Goal: Use online tool/utility: Utilize a website feature to perform a specific function

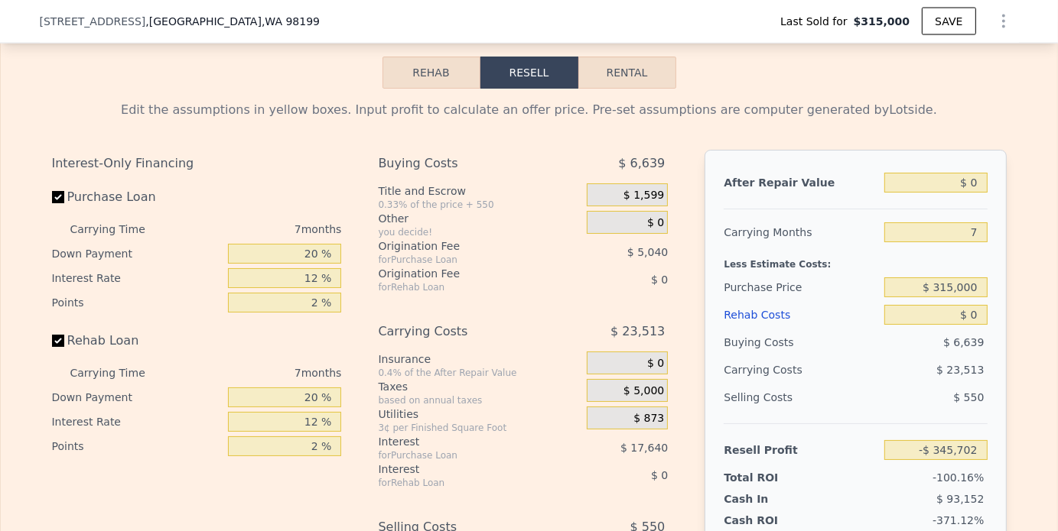
scroll to position [2441, 0]
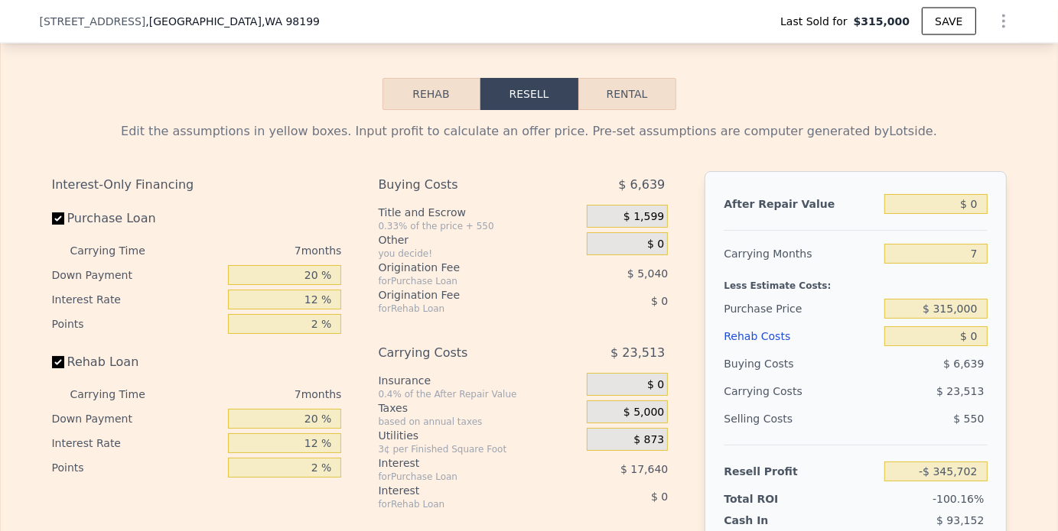
click at [440, 110] on button "Rehab" at bounding box center [431, 94] width 98 height 32
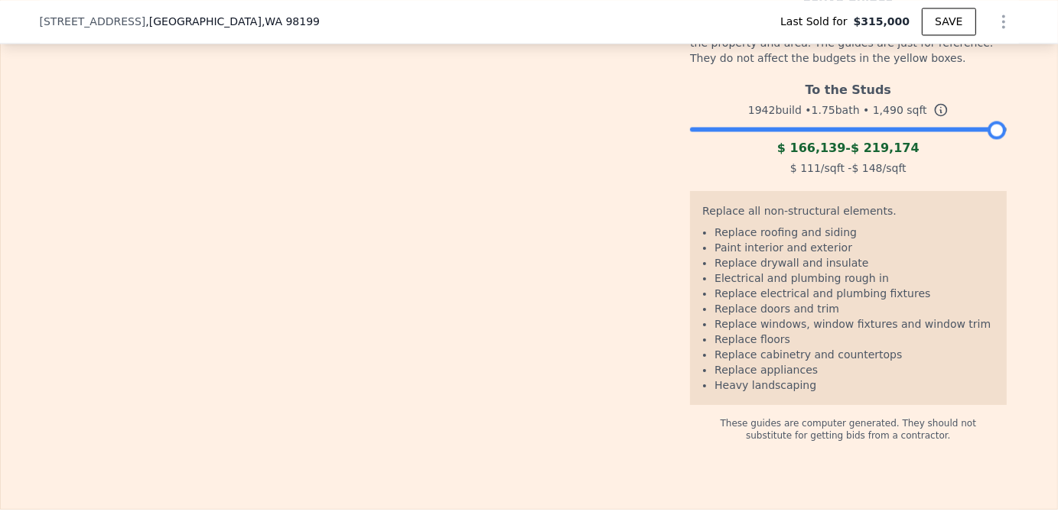
scroll to position [2670, 0]
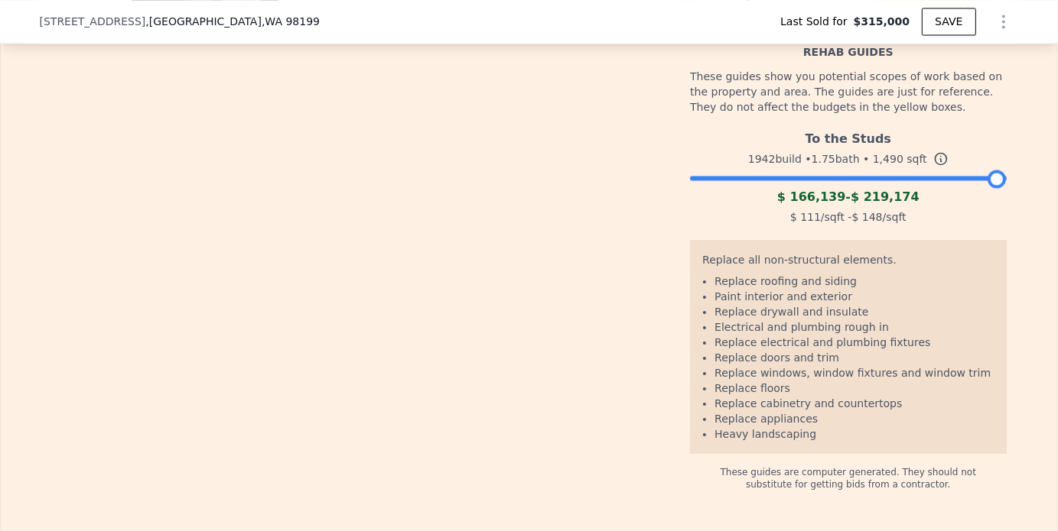
drag, startPoint x: 987, startPoint y: 197, endPoint x: 1028, endPoint y: 219, distance: 46.6
click at [1028, 219] on div "The budget you enter in the yellow box will be used in the resell calculator. T…" at bounding box center [529, 186] width 1056 height 610
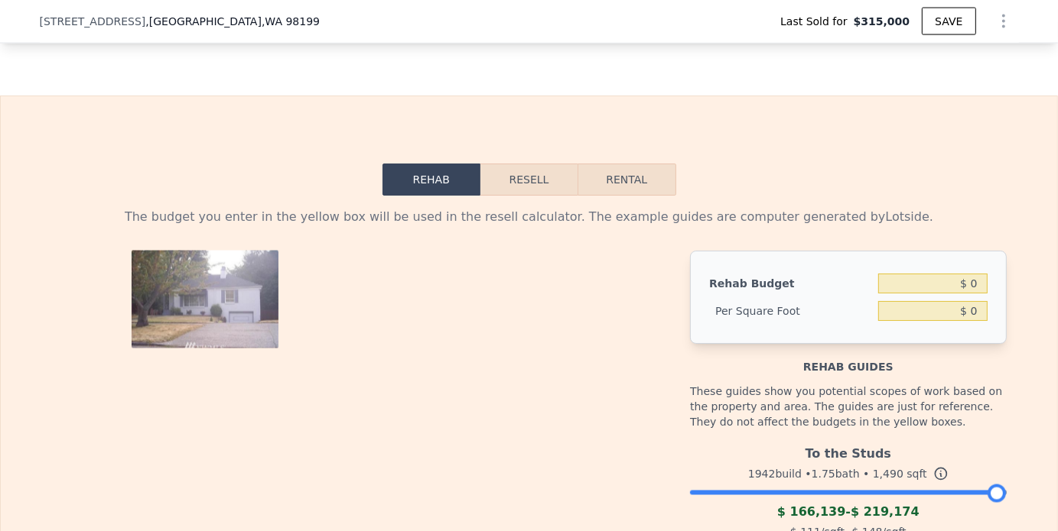
scroll to position [2365, 0]
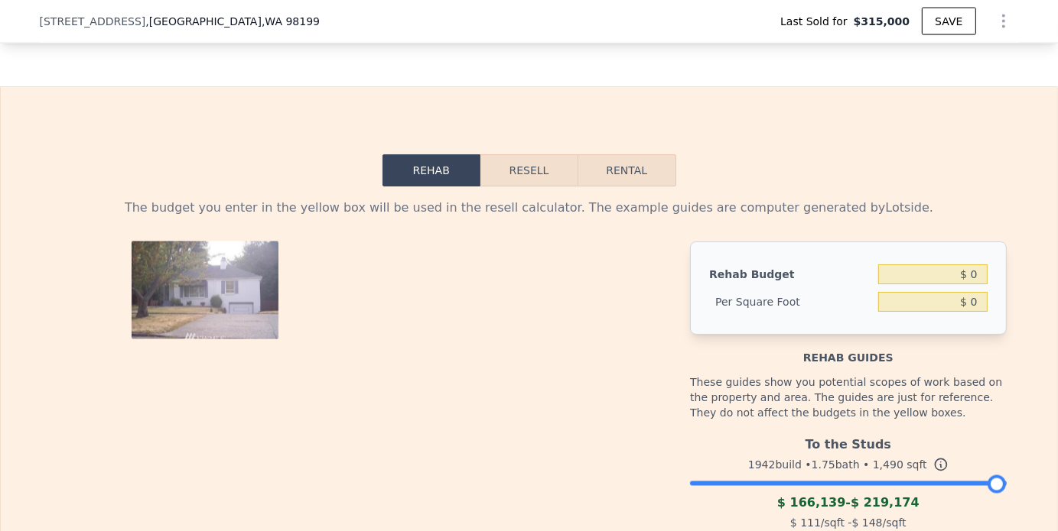
click at [544, 187] on button "Resell" at bounding box center [528, 170] width 97 height 32
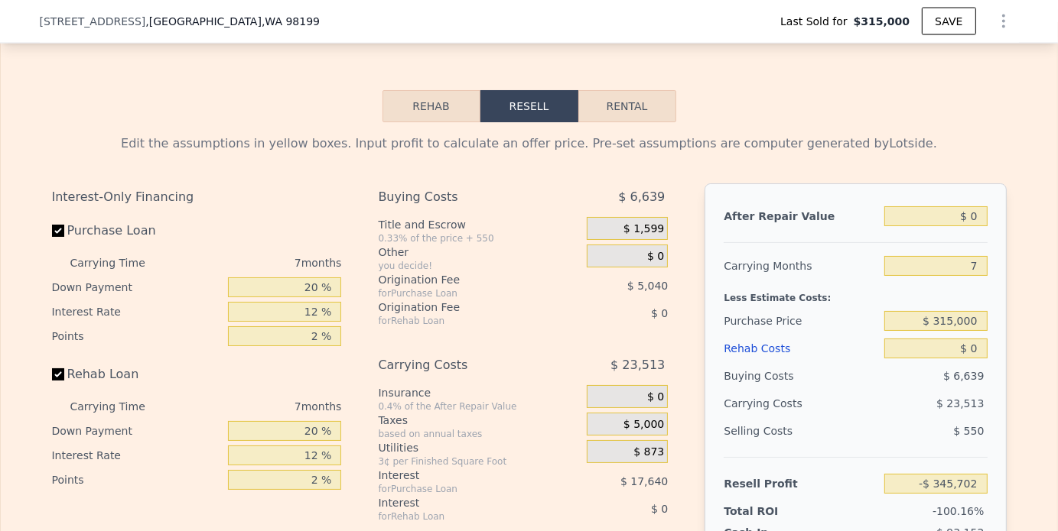
scroll to position [2441, 0]
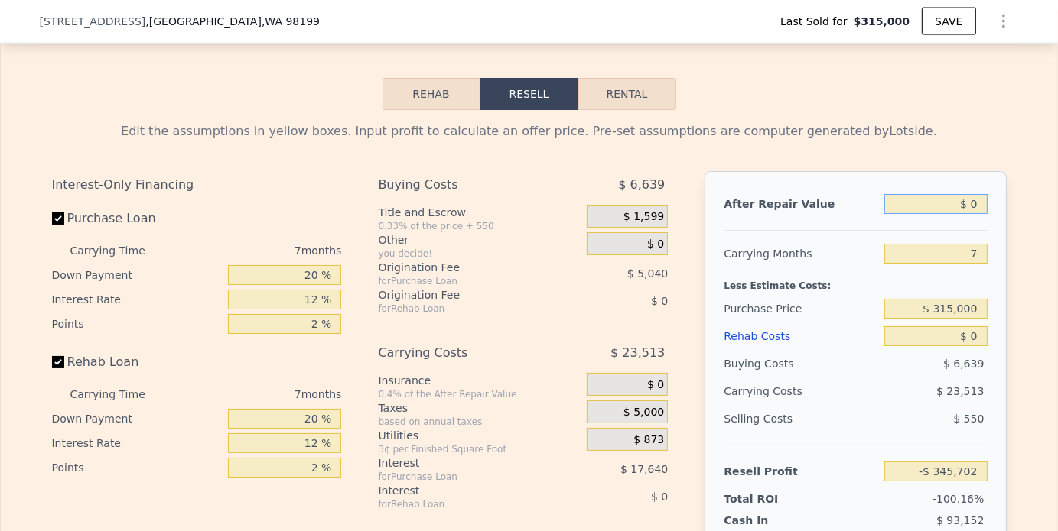
click at [975, 214] on input "$ 0" at bounding box center [935, 204] width 102 height 20
type input "$ 12"
type input "-$ 345,690"
type input "$ 1,200,000"
type input "$ 766,142"
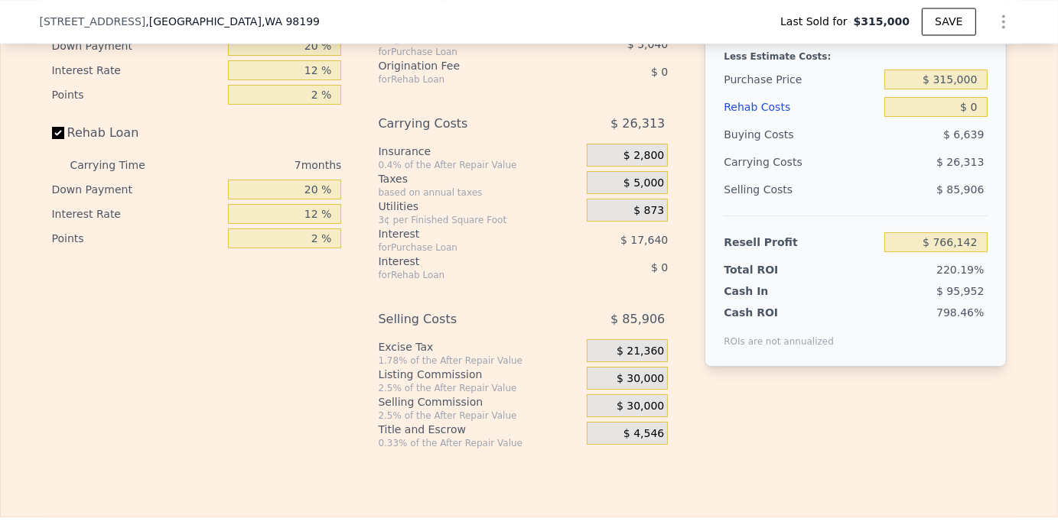
scroll to position [2594, 0]
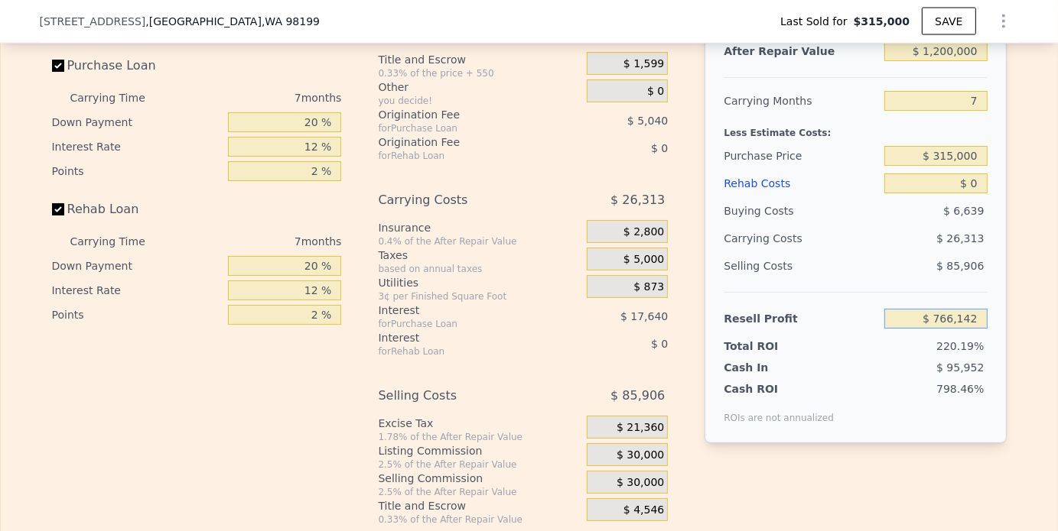
drag, startPoint x: 921, startPoint y: 342, endPoint x: 993, endPoint y: 342, distance: 71.1
click at [993, 342] on div "After Repair Value $ 1,200,000 Carrying Months 7 Less Estimate Costs: Purchase …" at bounding box center [854, 230] width 301 height 425
drag, startPoint x: 931, startPoint y: 273, endPoint x: 1002, endPoint y: 275, distance: 70.4
click at [1002, 275] on div "Edit the assumptions in yellow boxes. Input profit to calculate an offer price.…" at bounding box center [529, 241] width 979 height 569
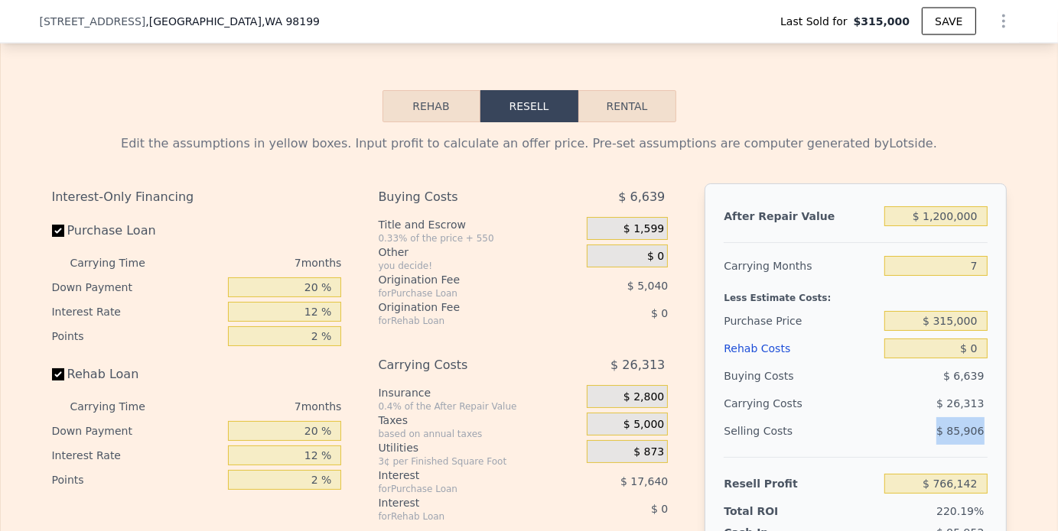
scroll to position [2441, 0]
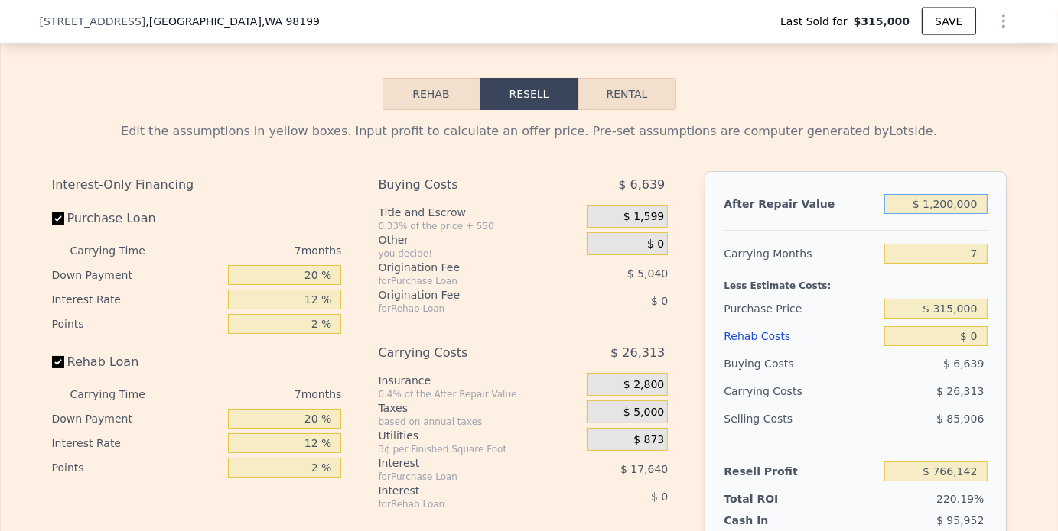
drag, startPoint x: 914, startPoint y: 222, endPoint x: 977, endPoint y: 221, distance: 63.5
click at [977, 214] on input "$ 1,200,000" at bounding box center [935, 204] width 102 height 20
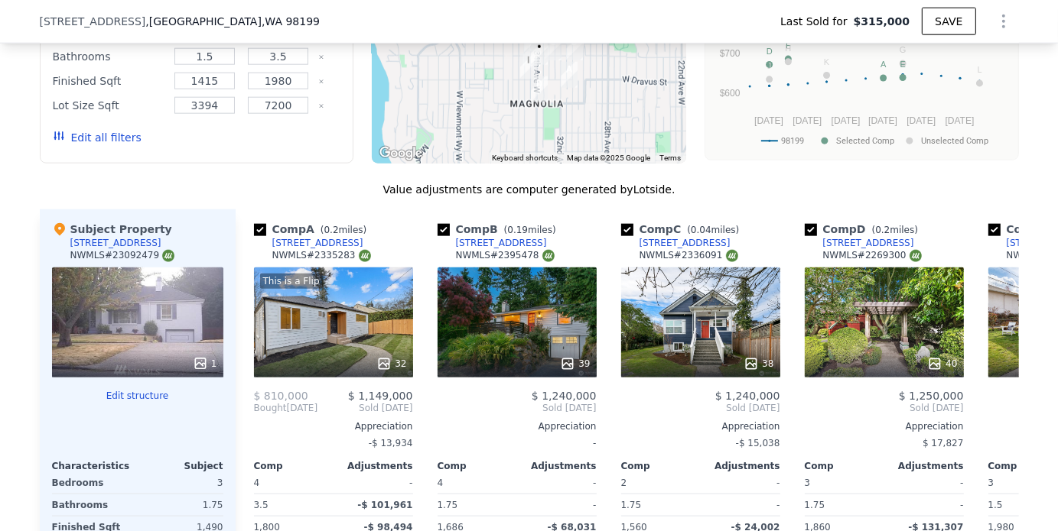
scroll to position [1578, 0]
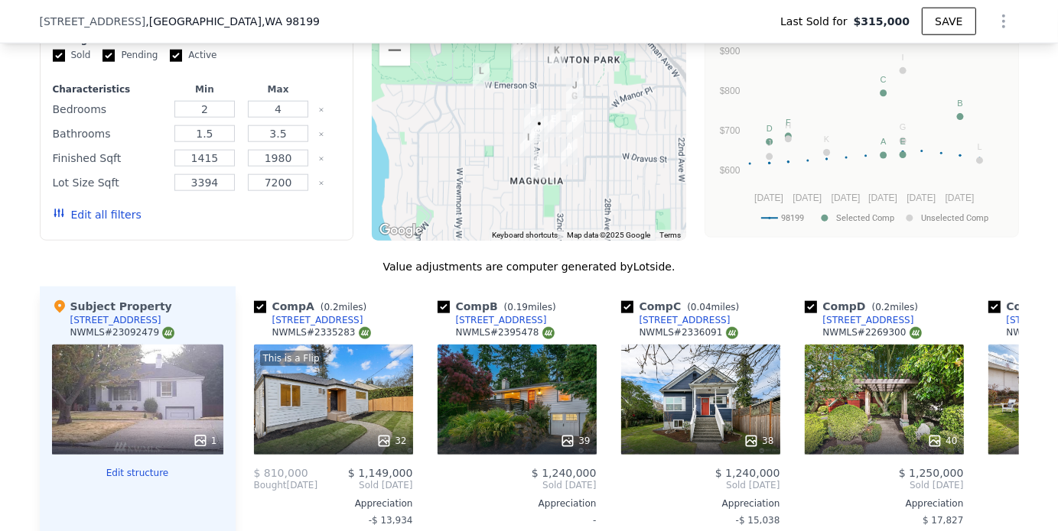
type input "$ 1,118,000"
type input "$ 690,166"
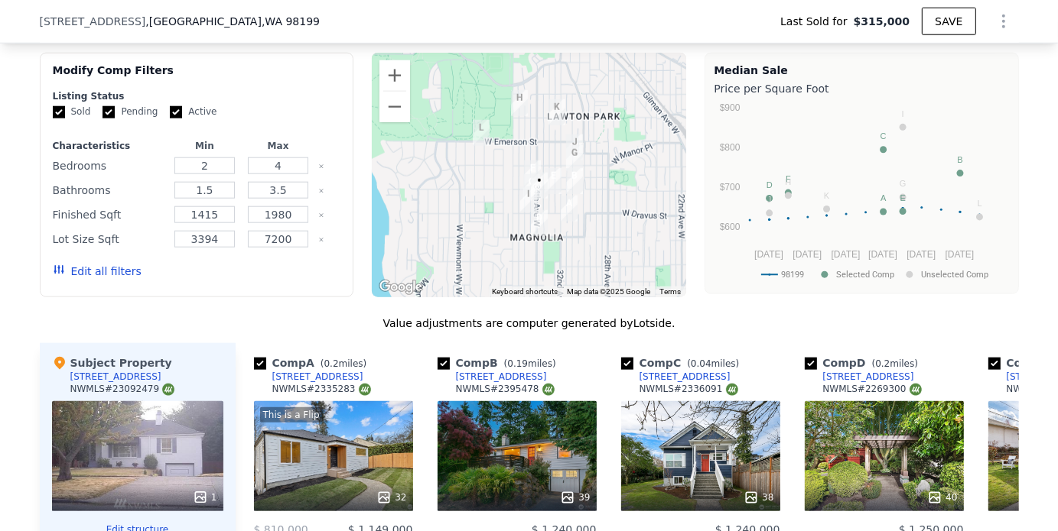
scroll to position [1425, 0]
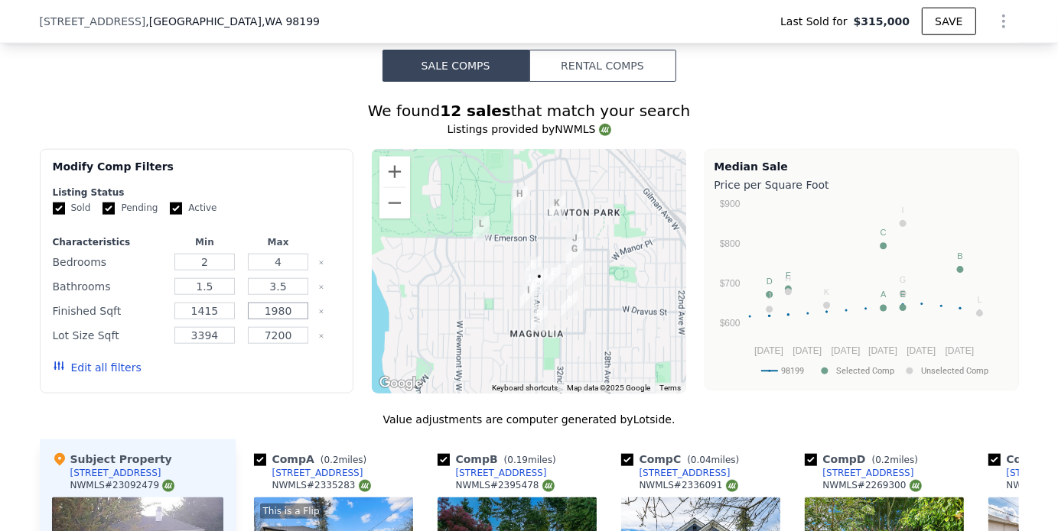
drag, startPoint x: 294, startPoint y: 323, endPoint x: 253, endPoint y: 326, distance: 40.6
click at [253, 320] on input "1980" at bounding box center [278, 311] width 60 height 17
click at [328, 357] on div "Edit all filters" at bounding box center [197, 367] width 288 height 43
